Goal: Information Seeking & Learning: Learn about a topic

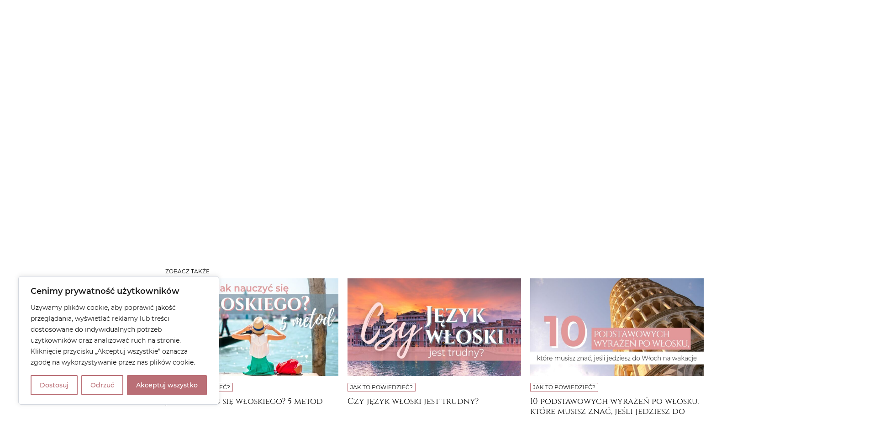
scroll to position [4876, 0]
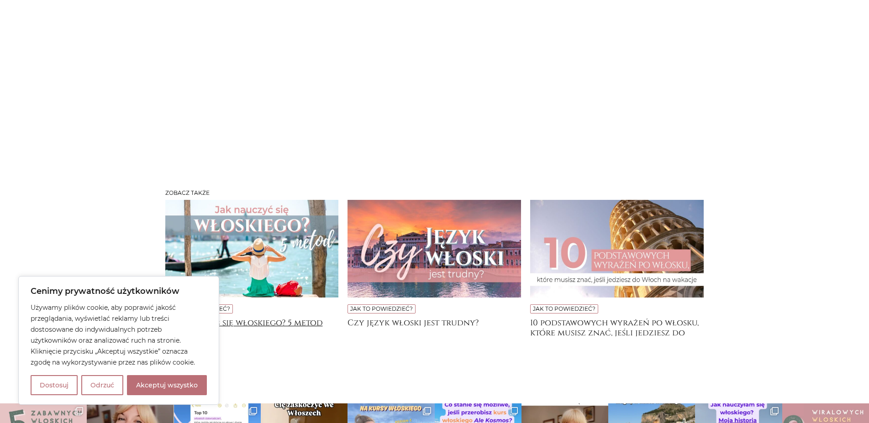
click at [246, 318] on h4 "Jak nauczyć się włoskiego? 5 metod" at bounding box center [252, 327] width 174 height 18
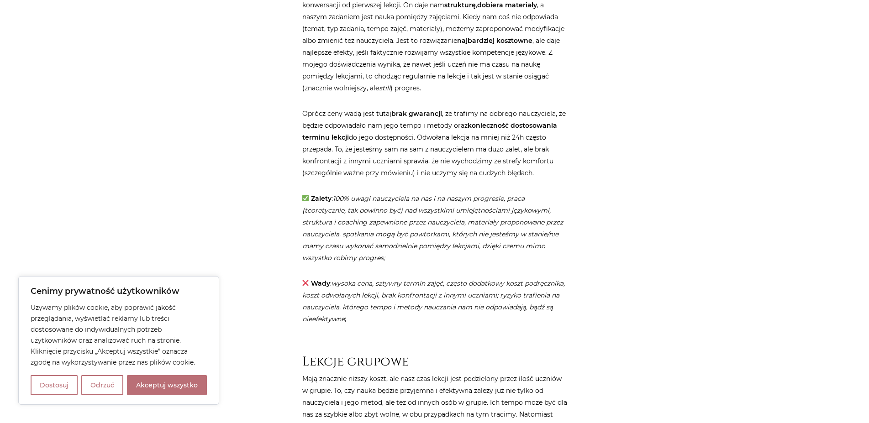
scroll to position [652, 0]
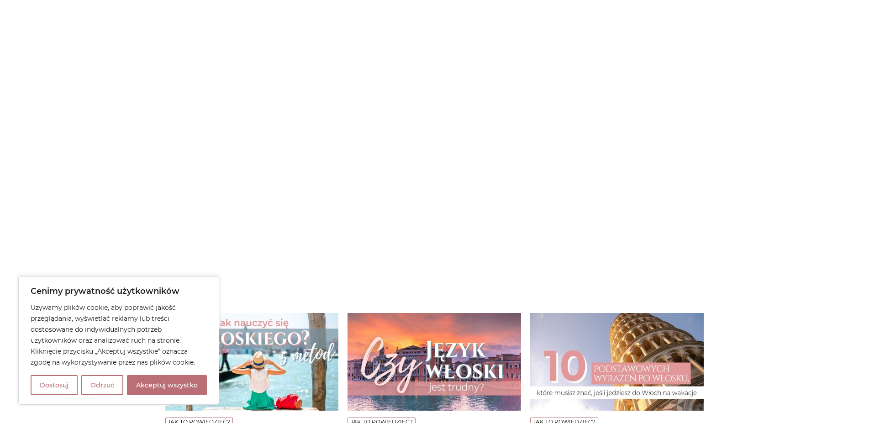
scroll to position [4876, 0]
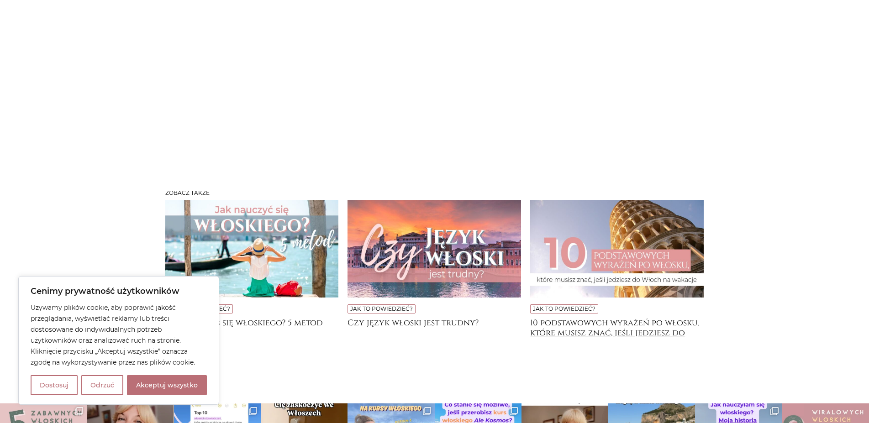
click at [646, 318] on h4 "10 podstawowych wyrażeń po włosku, które musisz znać, jeśli jedziesz do [GEOGRA…" at bounding box center [617, 327] width 174 height 18
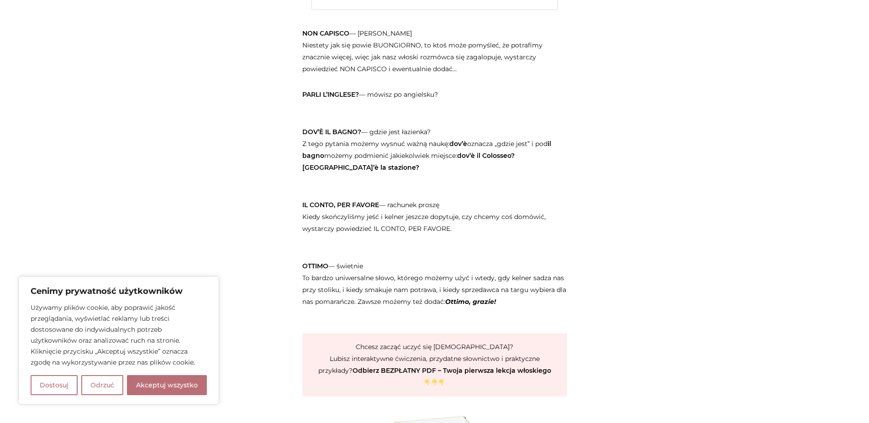
scroll to position [1491, 0]
